Goal: Task Accomplishment & Management: Manage account settings

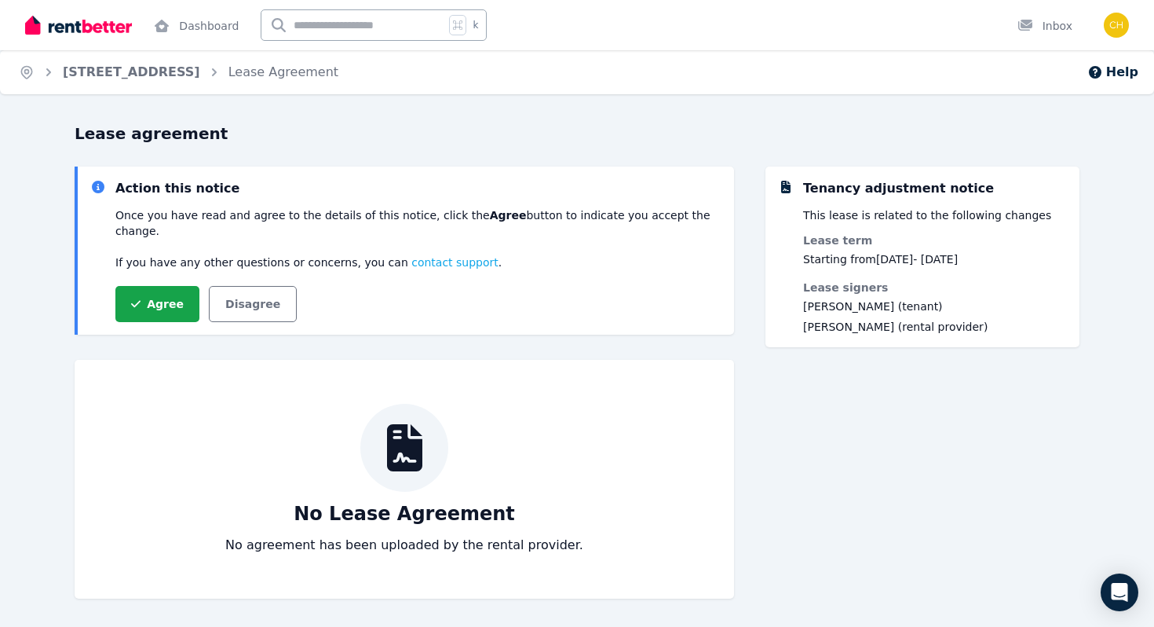
scroll to position [28, 0]
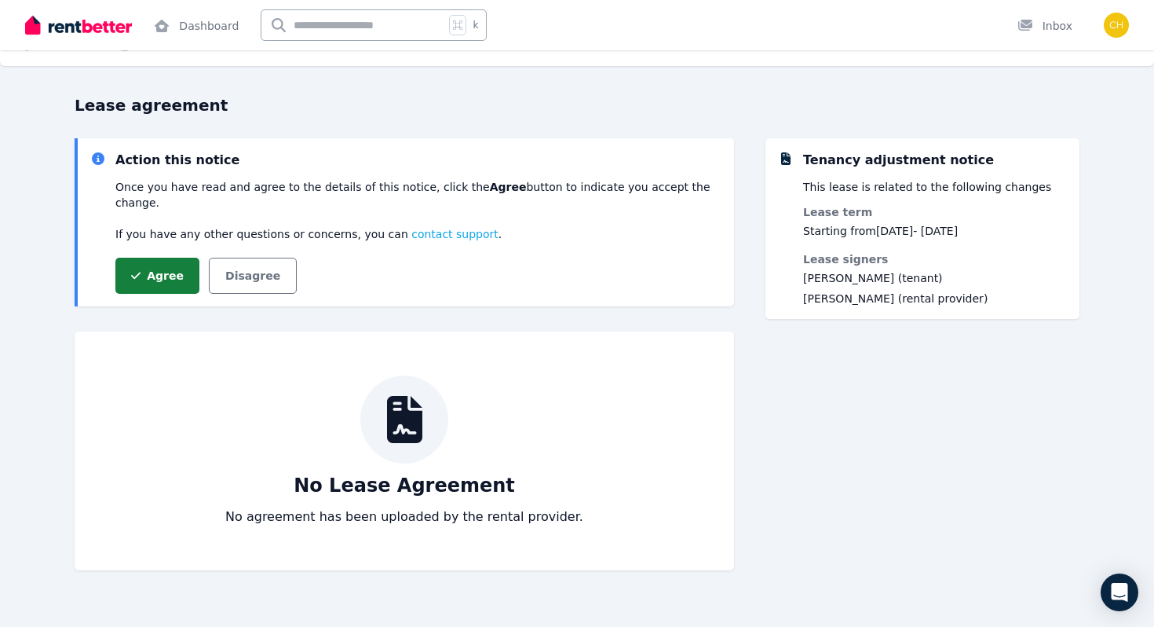
click at [165, 258] on button "Agree" at bounding box center [157, 276] width 84 height 36
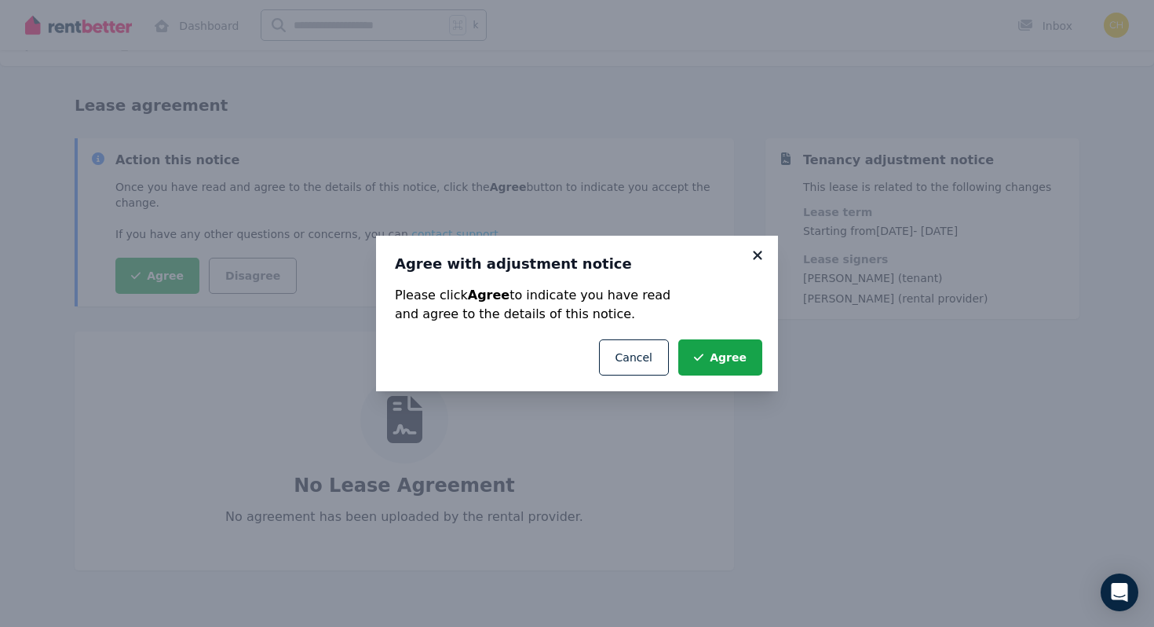
click at [752, 255] on icon at bounding box center [758, 255] width 16 height 14
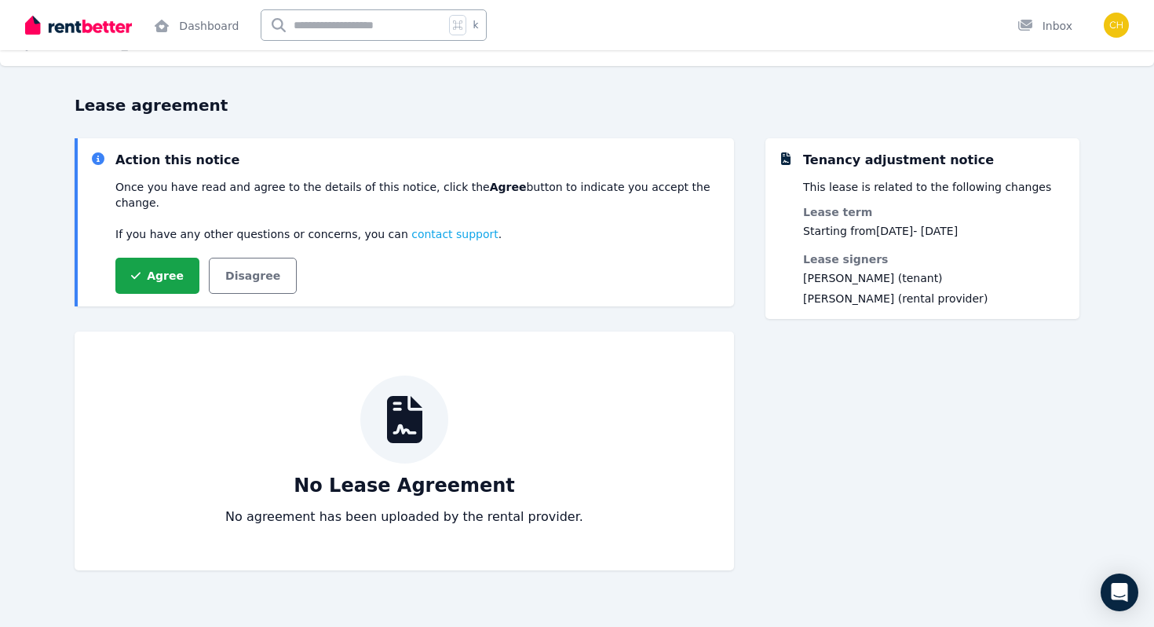
scroll to position [0, 0]
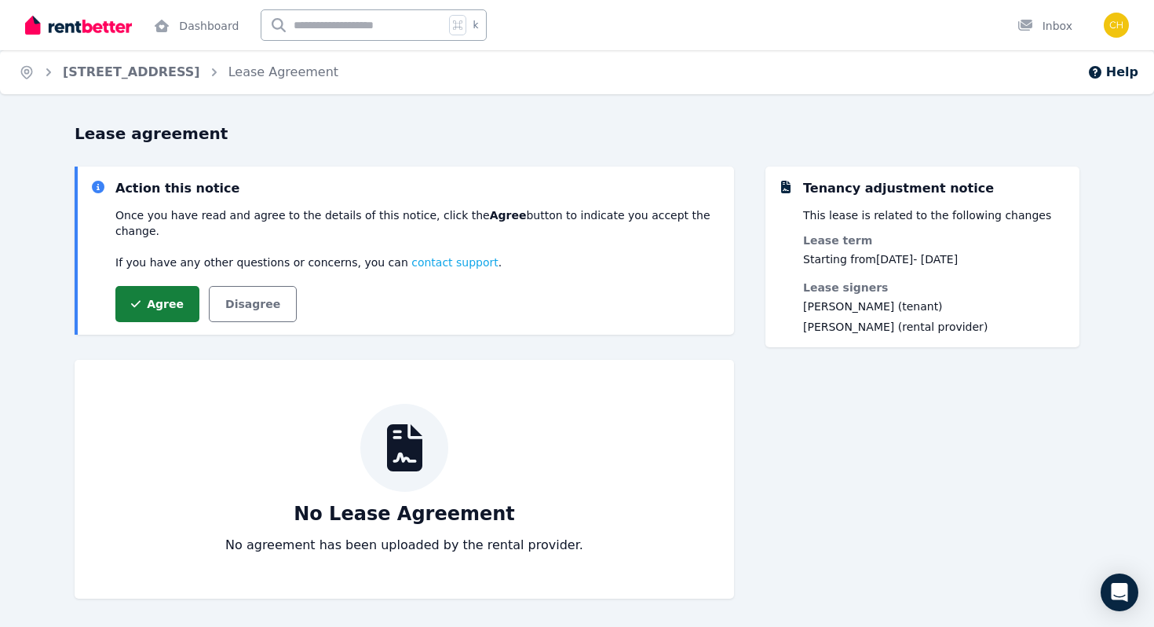
click at [161, 286] on button "Agree" at bounding box center [157, 304] width 84 height 36
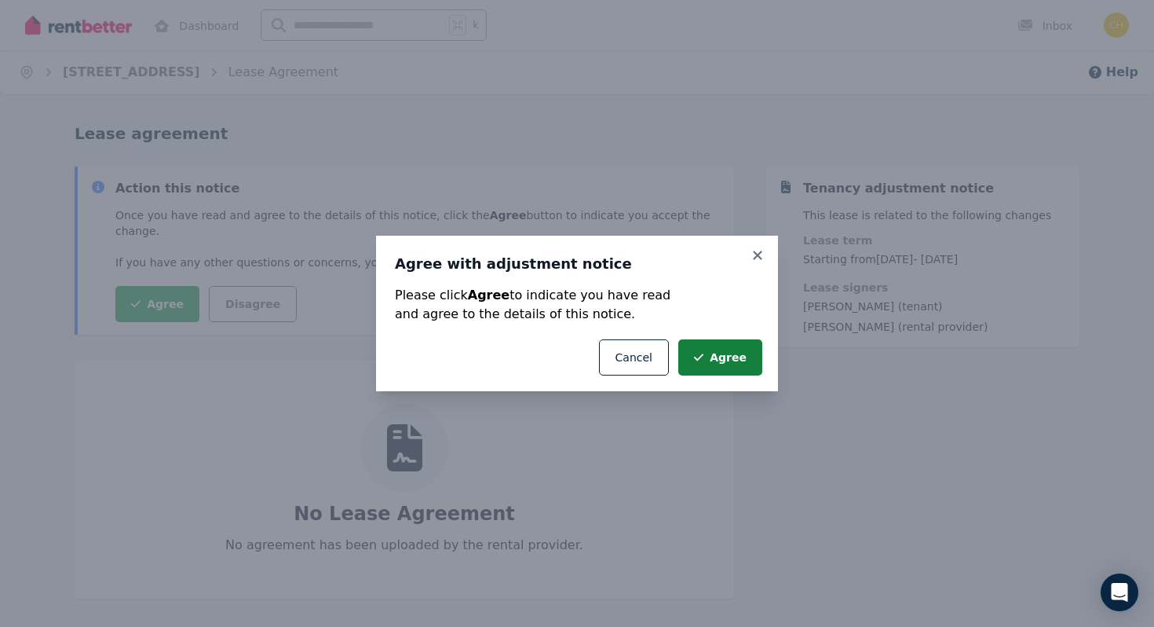
click at [729, 361] on button "Agree" at bounding box center [720, 357] width 84 height 36
